Goal: Transaction & Acquisition: Purchase product/service

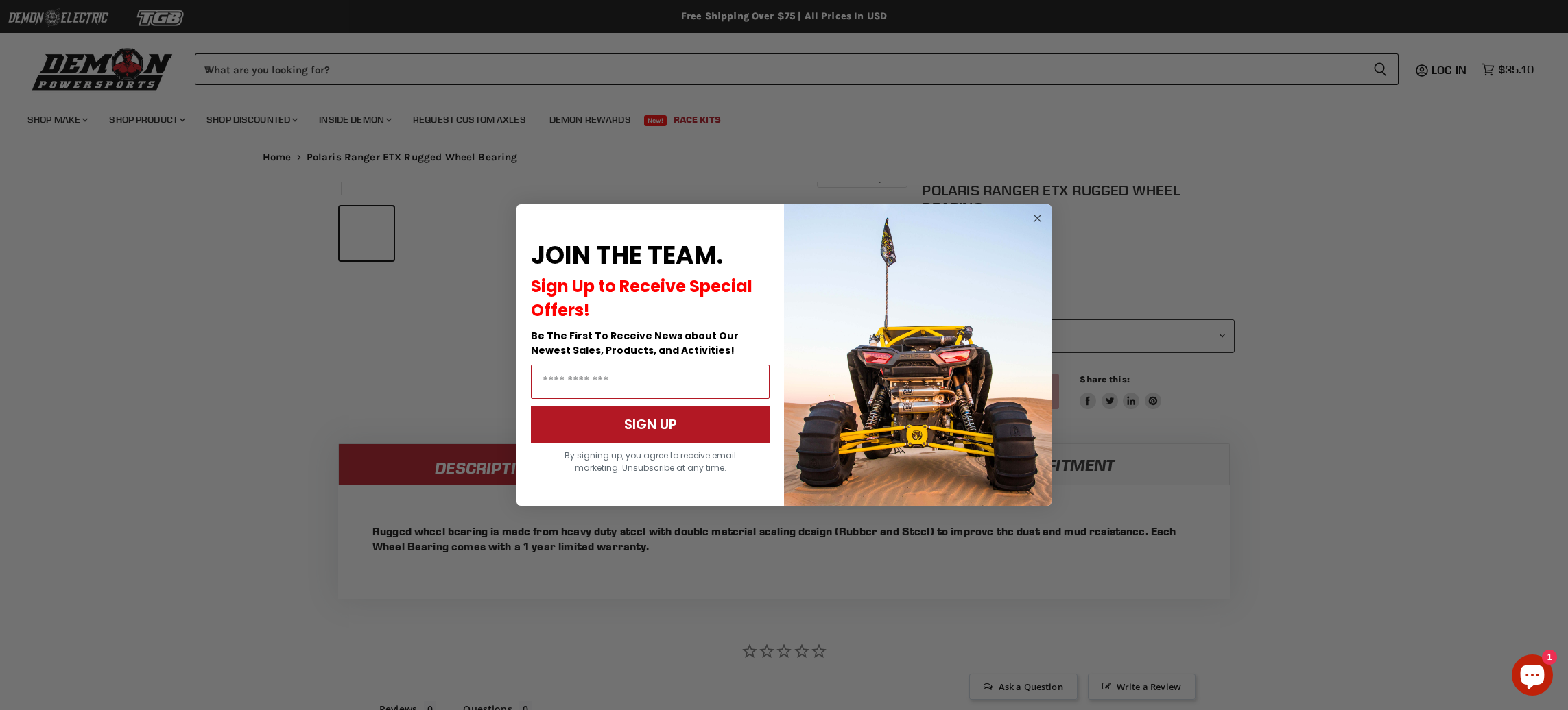
scroll to position [491, 0]
